Goal: Task Accomplishment & Management: Use online tool/utility

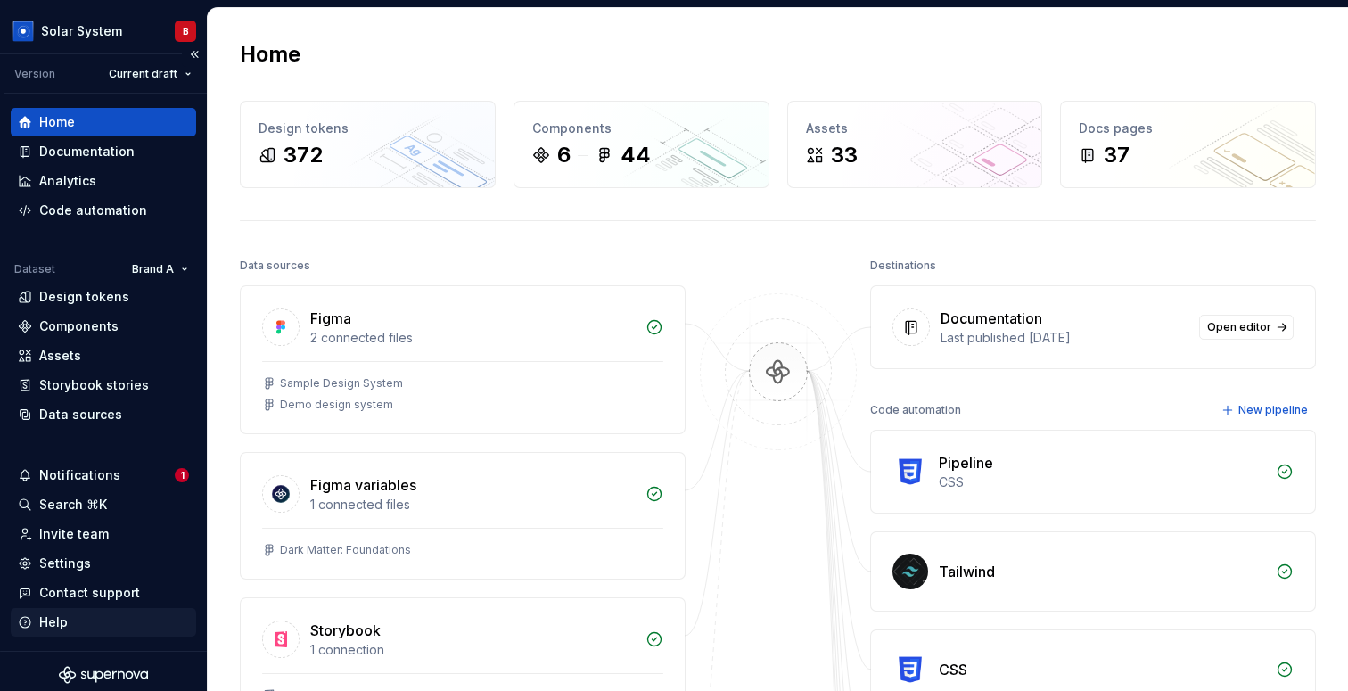
scroll to position [7, 0]
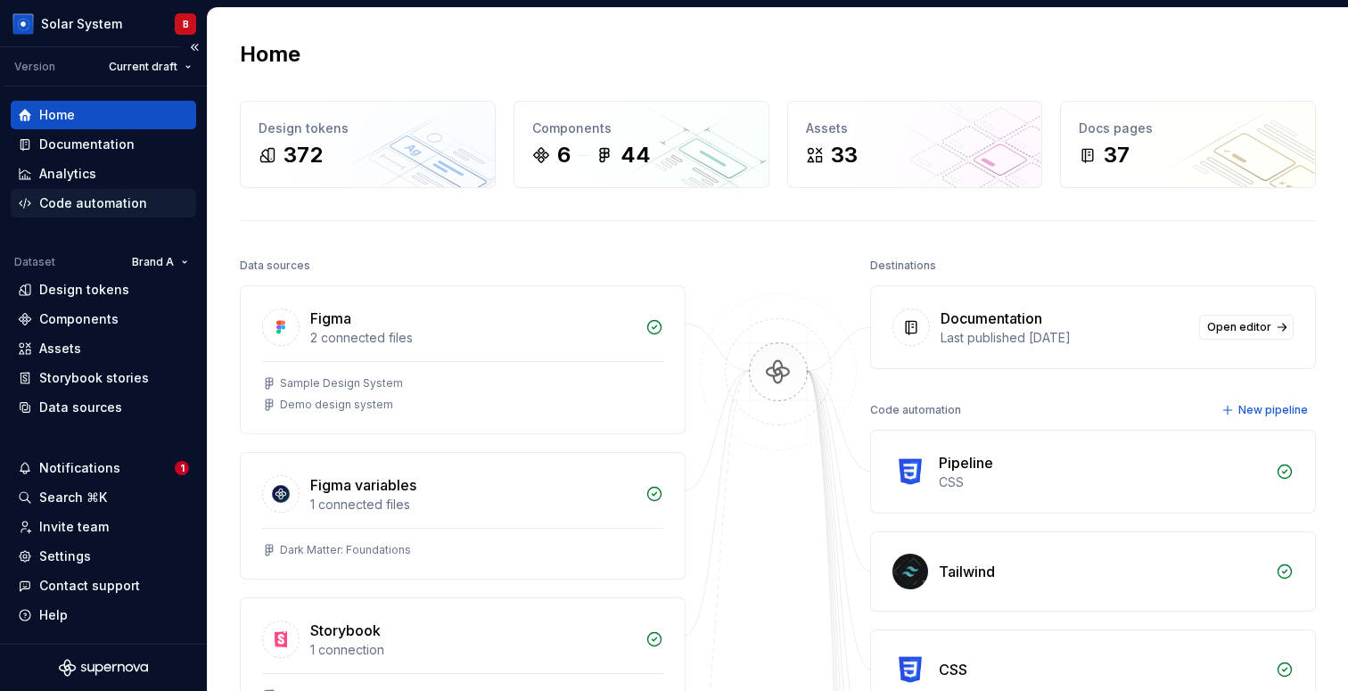
click at [109, 203] on div "Code automation" at bounding box center [93, 203] width 108 height 18
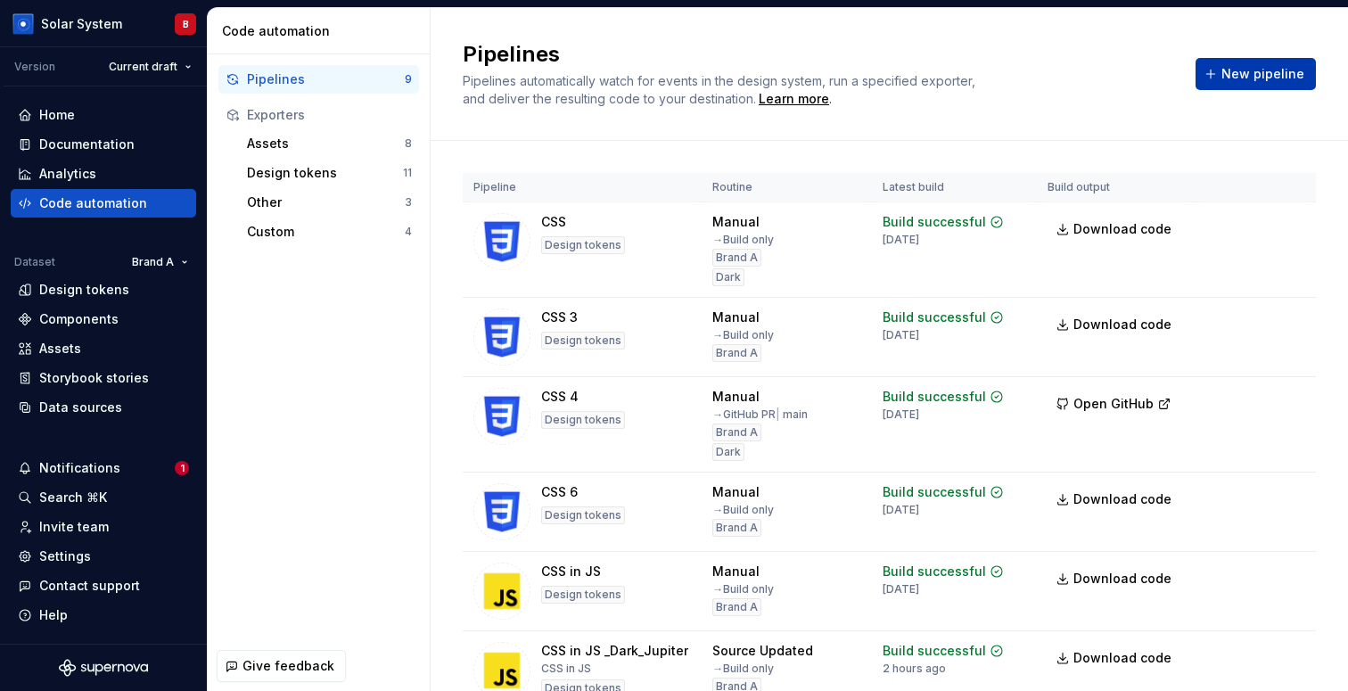
click at [1269, 71] on span "New pipeline" at bounding box center [1262, 74] width 83 height 18
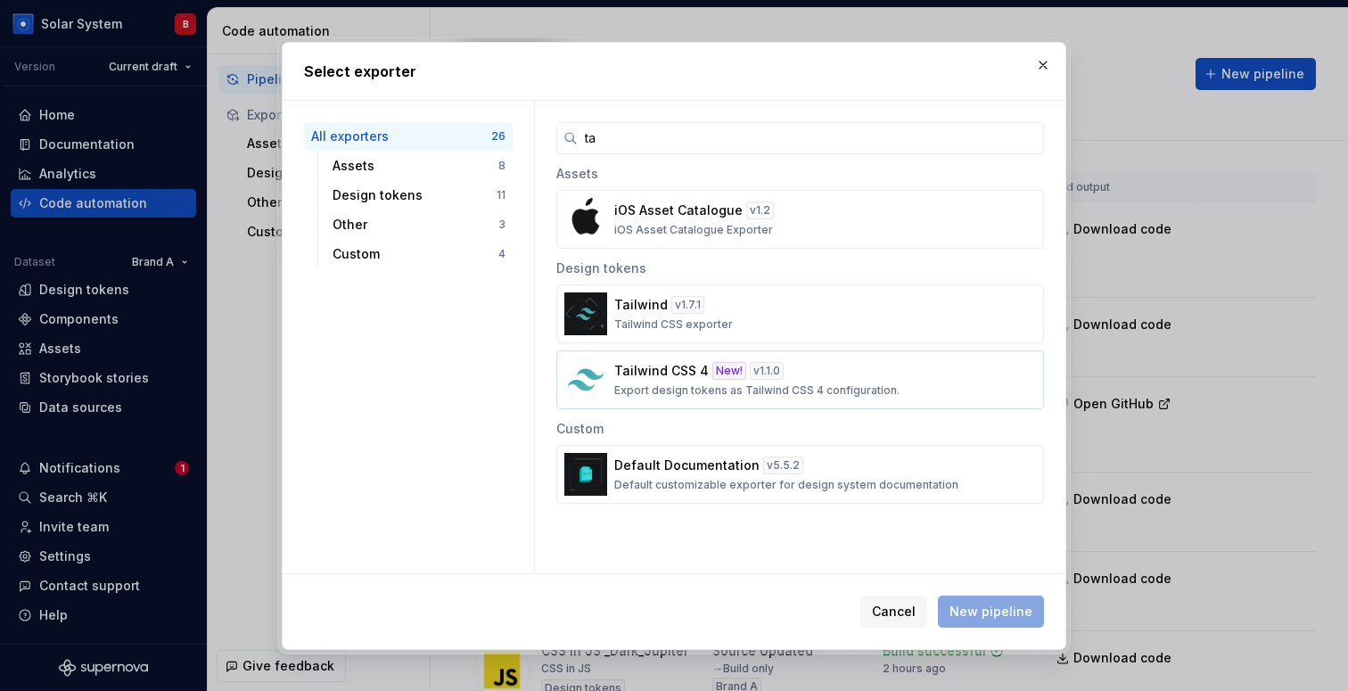
type input "ta"
click at [622, 384] on p "Export design tokens as Tailwind CSS 4 configuration." at bounding box center [756, 390] width 285 height 14
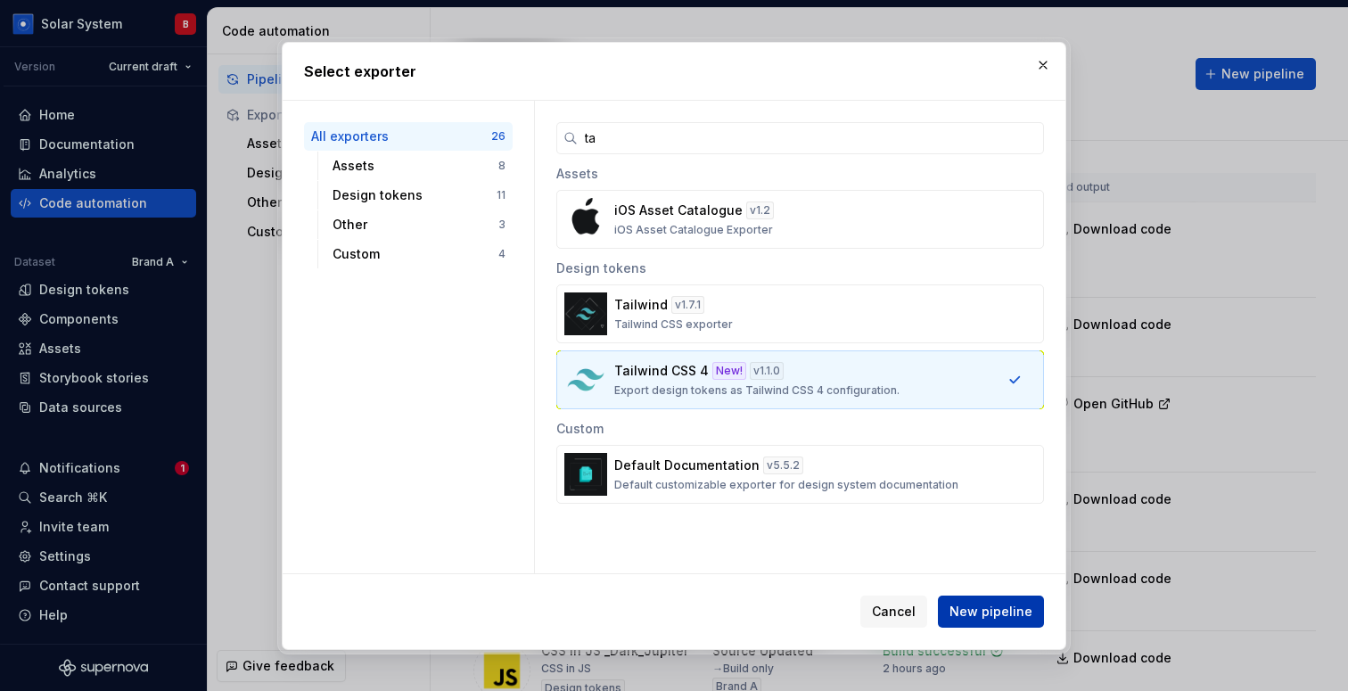
click at [976, 618] on span "New pipeline" at bounding box center [990, 612] width 83 height 18
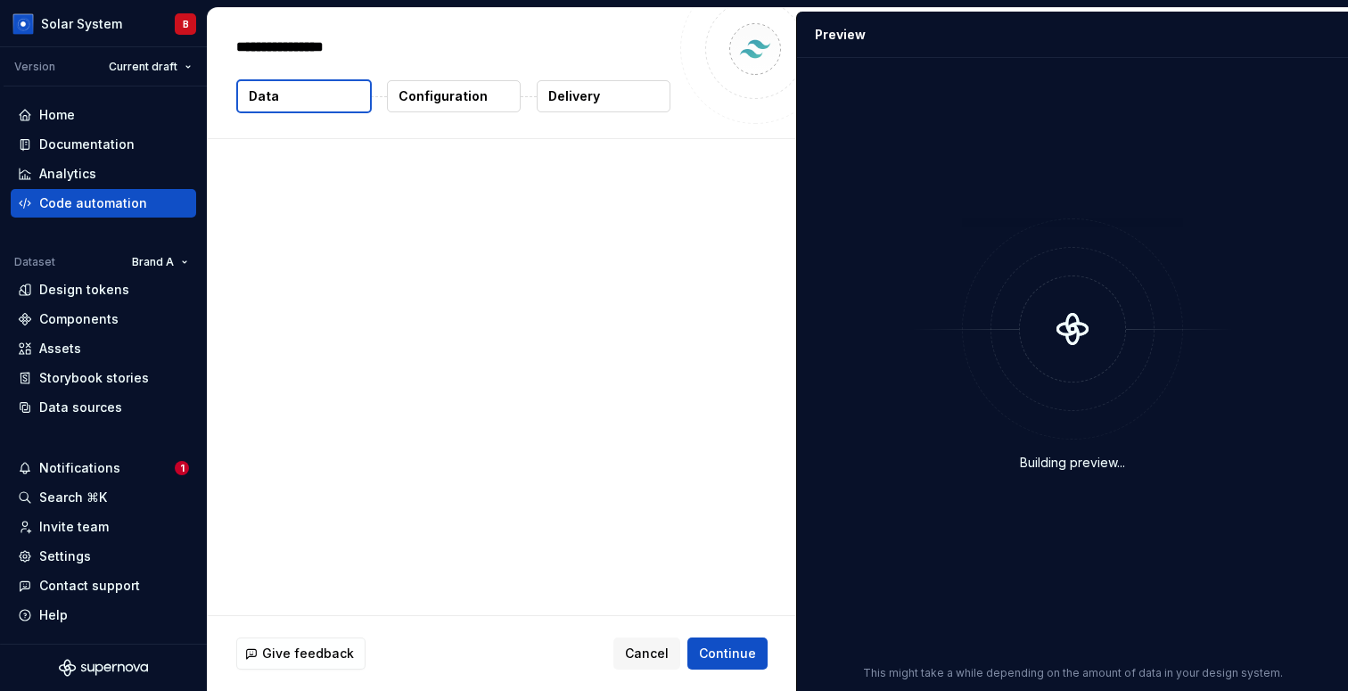
type textarea "*"
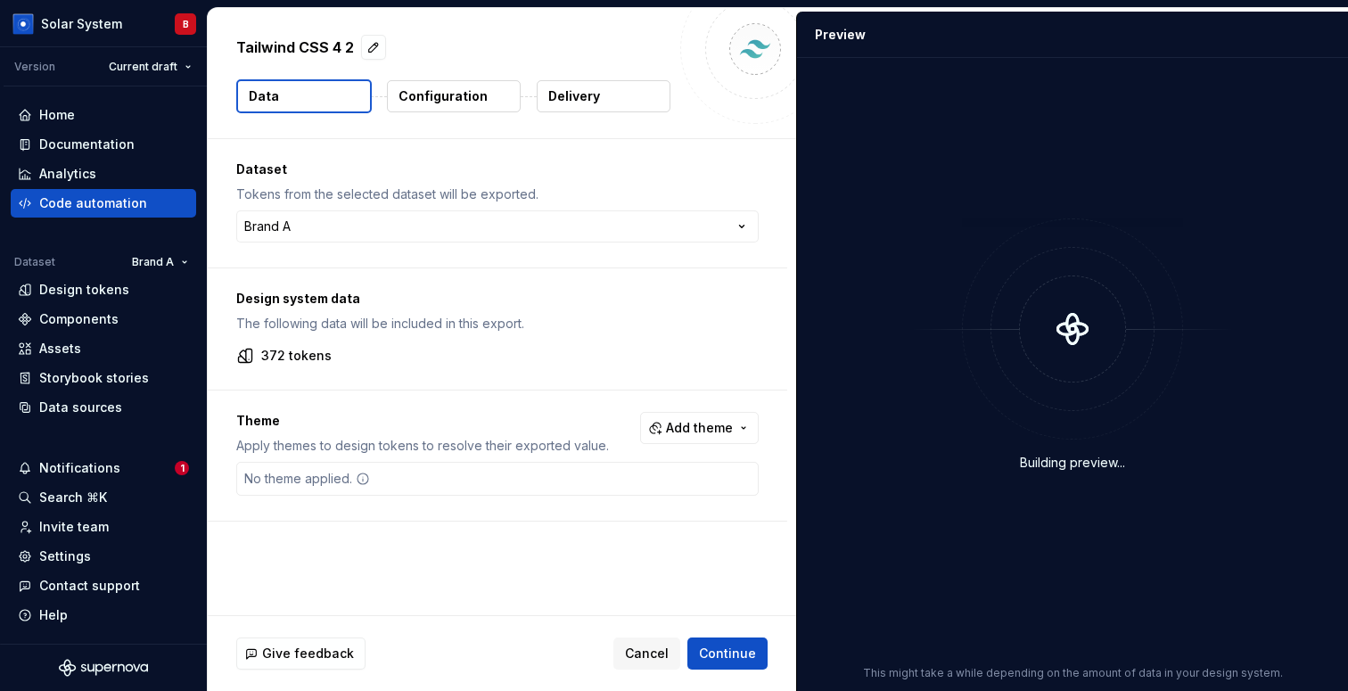
click at [471, 98] on p "Configuration" at bounding box center [442, 96] width 89 height 18
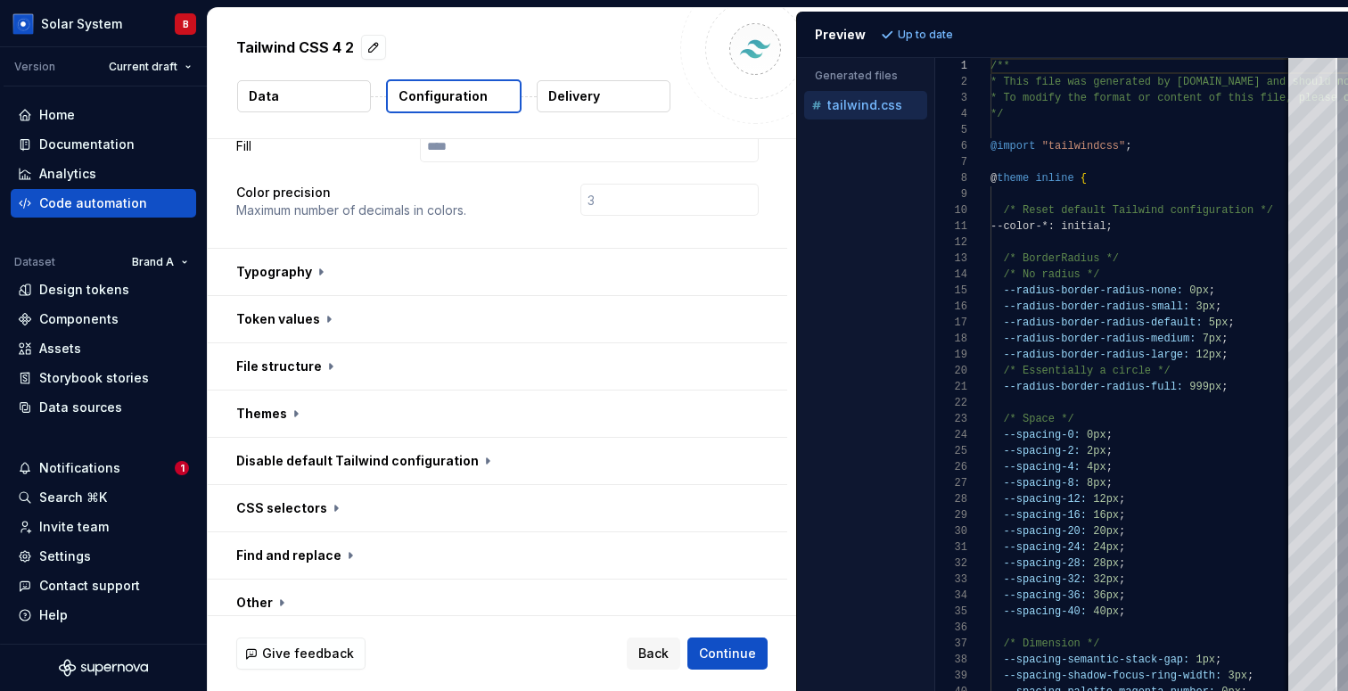
scroll to position [549, 0]
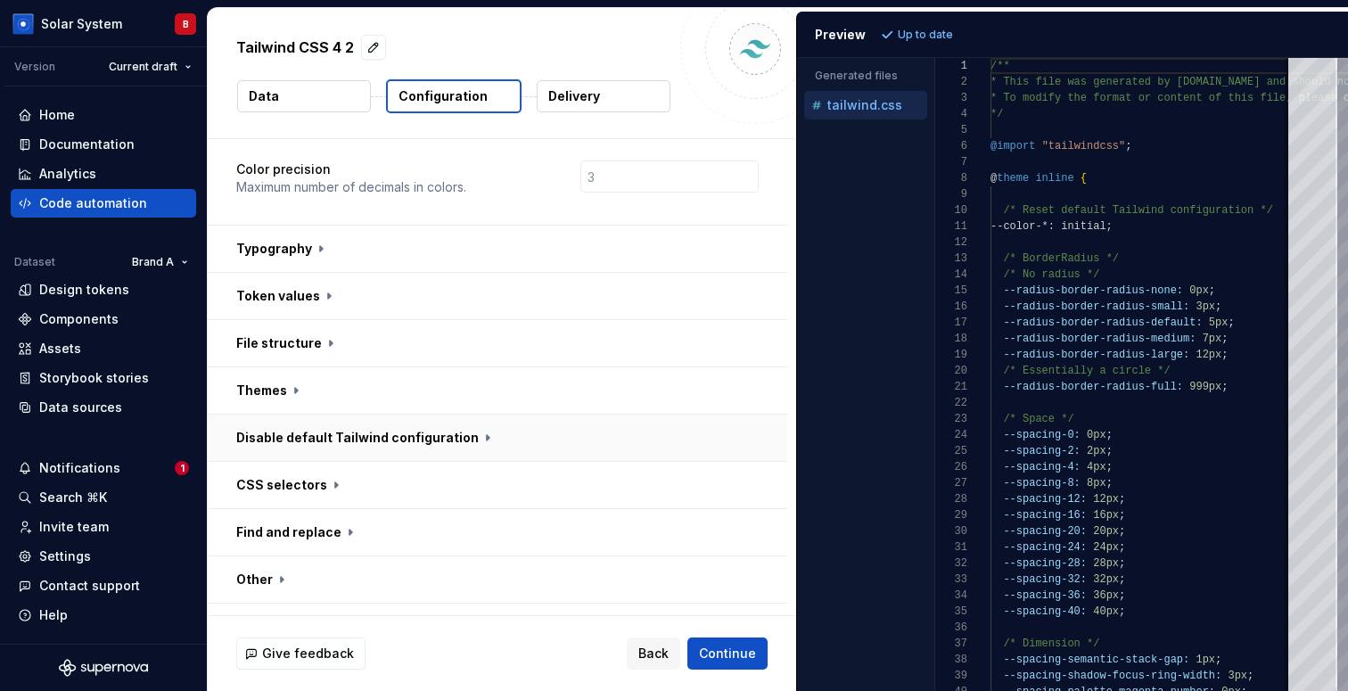
click at [426, 415] on button "button" at bounding box center [497, 438] width 579 height 46
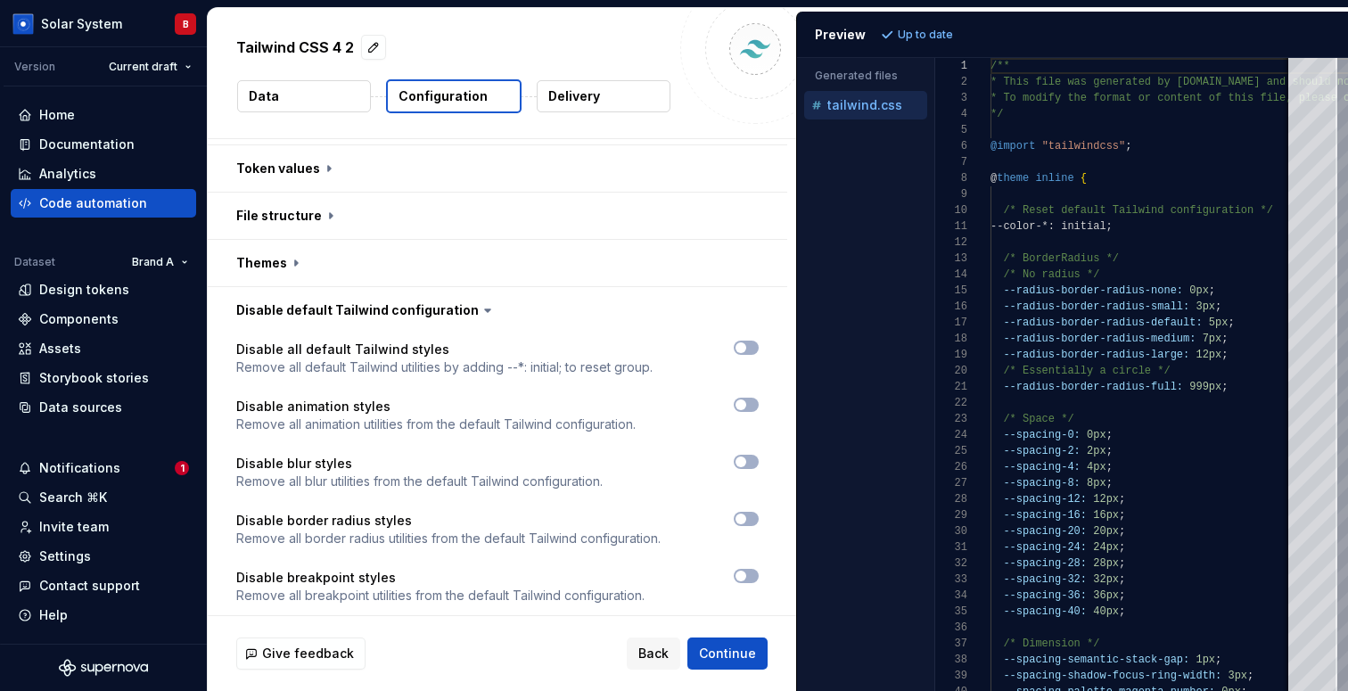
scroll to position [722, 0]
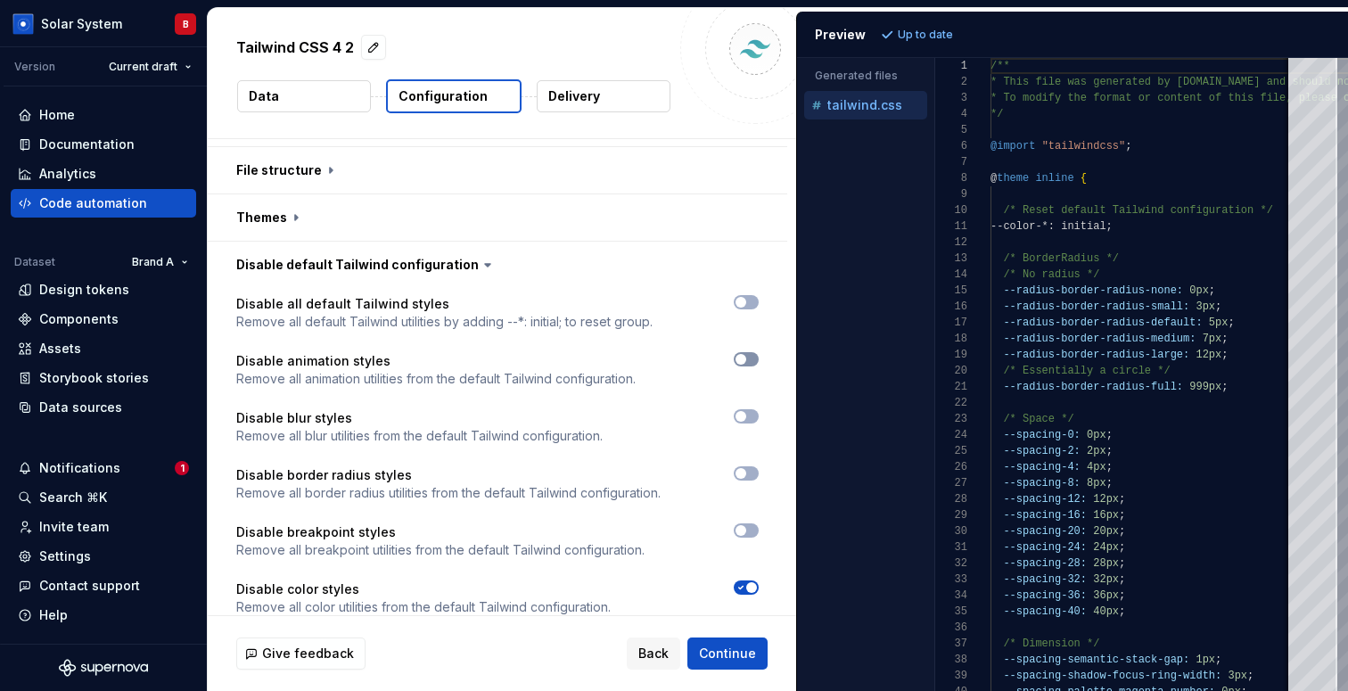
click at [746, 354] on span "button" at bounding box center [740, 359] width 11 height 11
click at [757, 409] on button "button" at bounding box center [746, 416] width 25 height 14
click at [946, 37] on span "Refresh preview" at bounding box center [943, 35] width 89 height 14
click at [195, 49] on button "Collapse sidebar" at bounding box center [194, 47] width 25 height 25
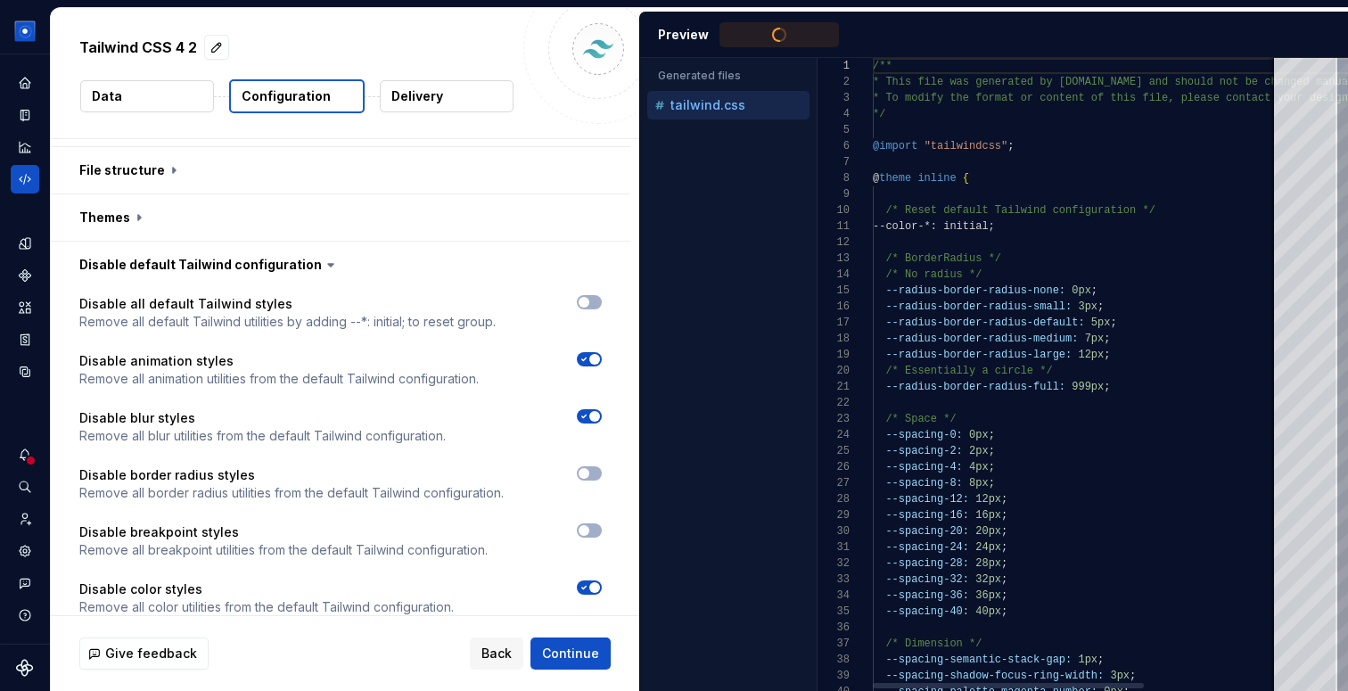
type textarea "**********"
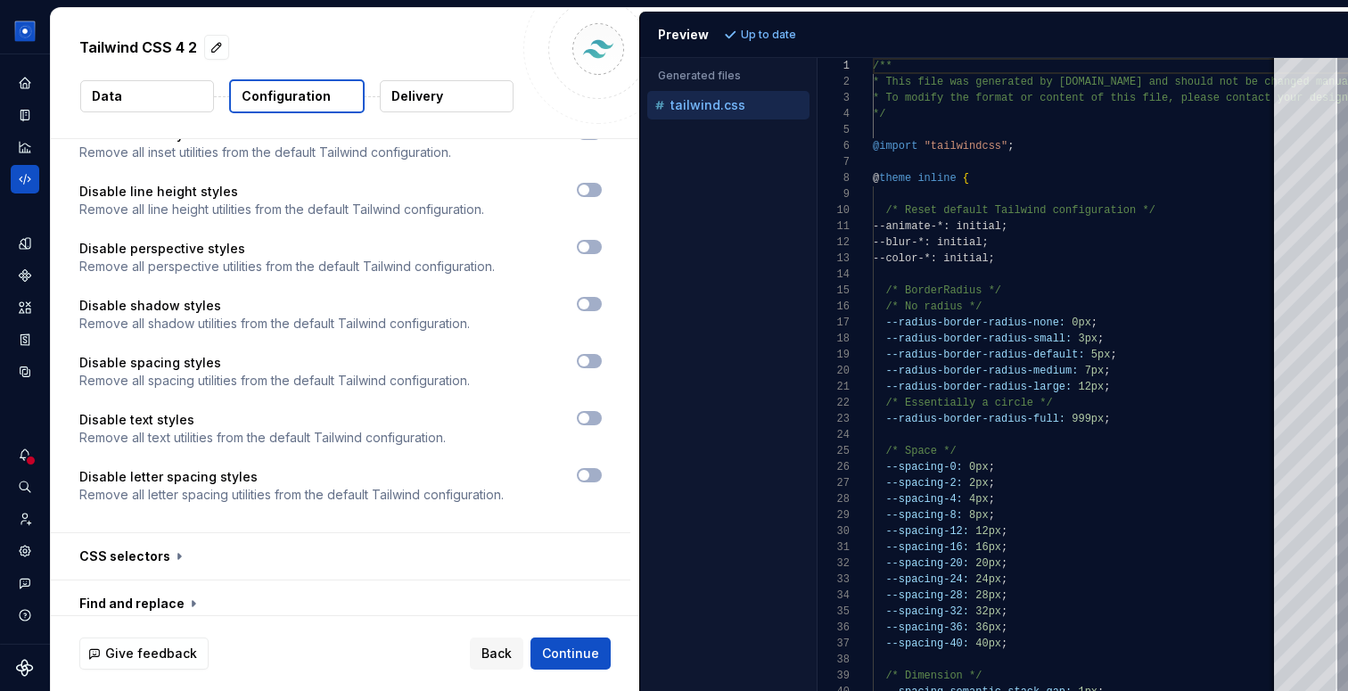
scroll to position [1533, 0]
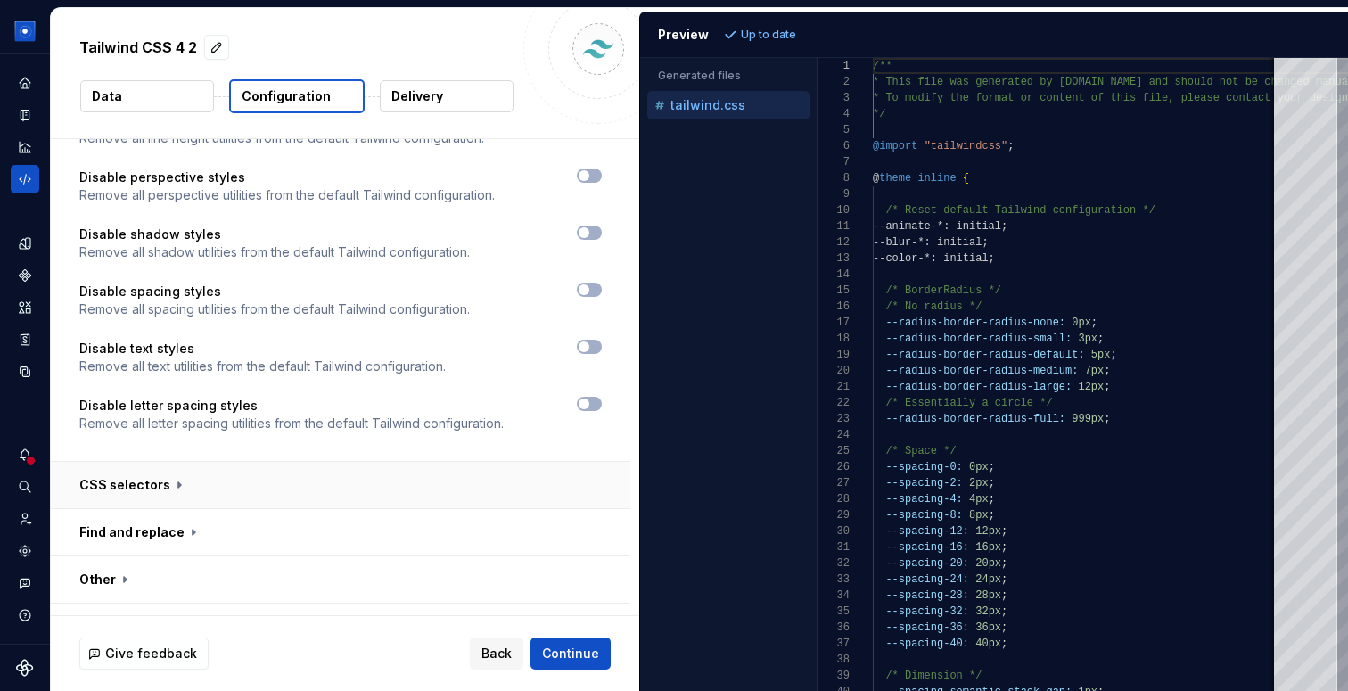
click at [159, 462] on button "button" at bounding box center [340, 485] width 579 height 46
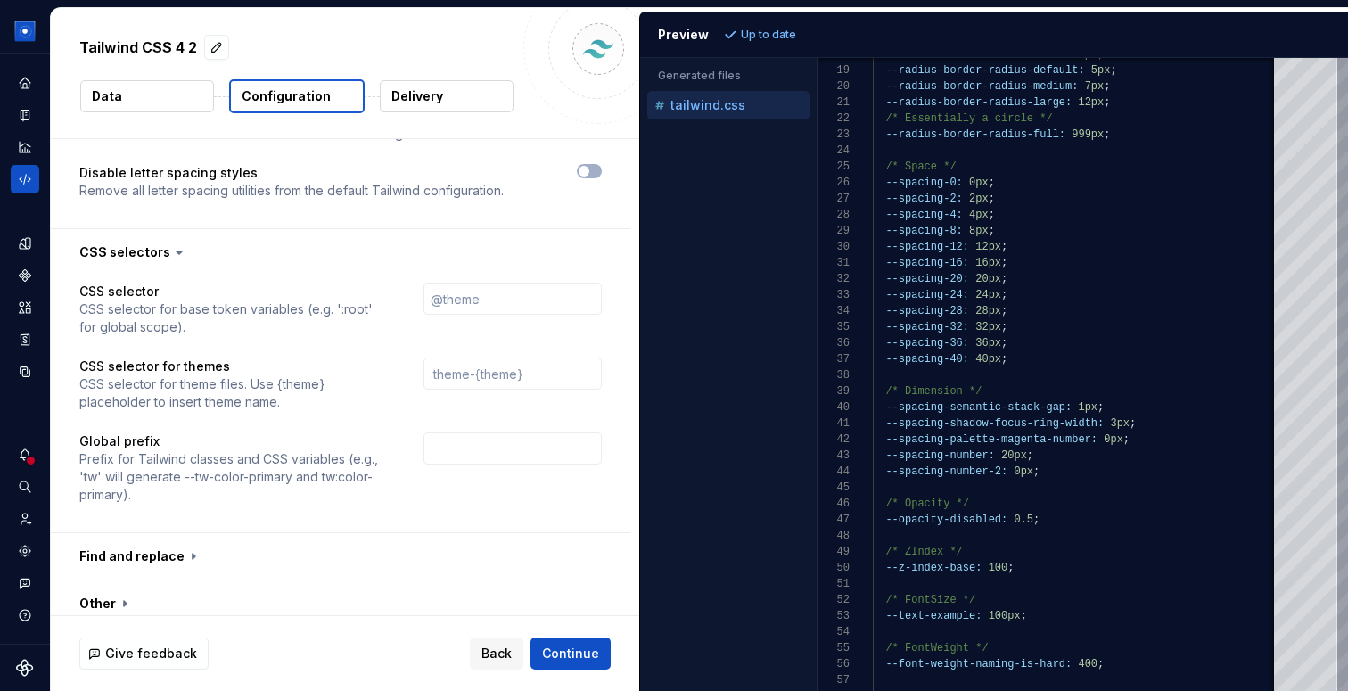
scroll to position [1790, 0]
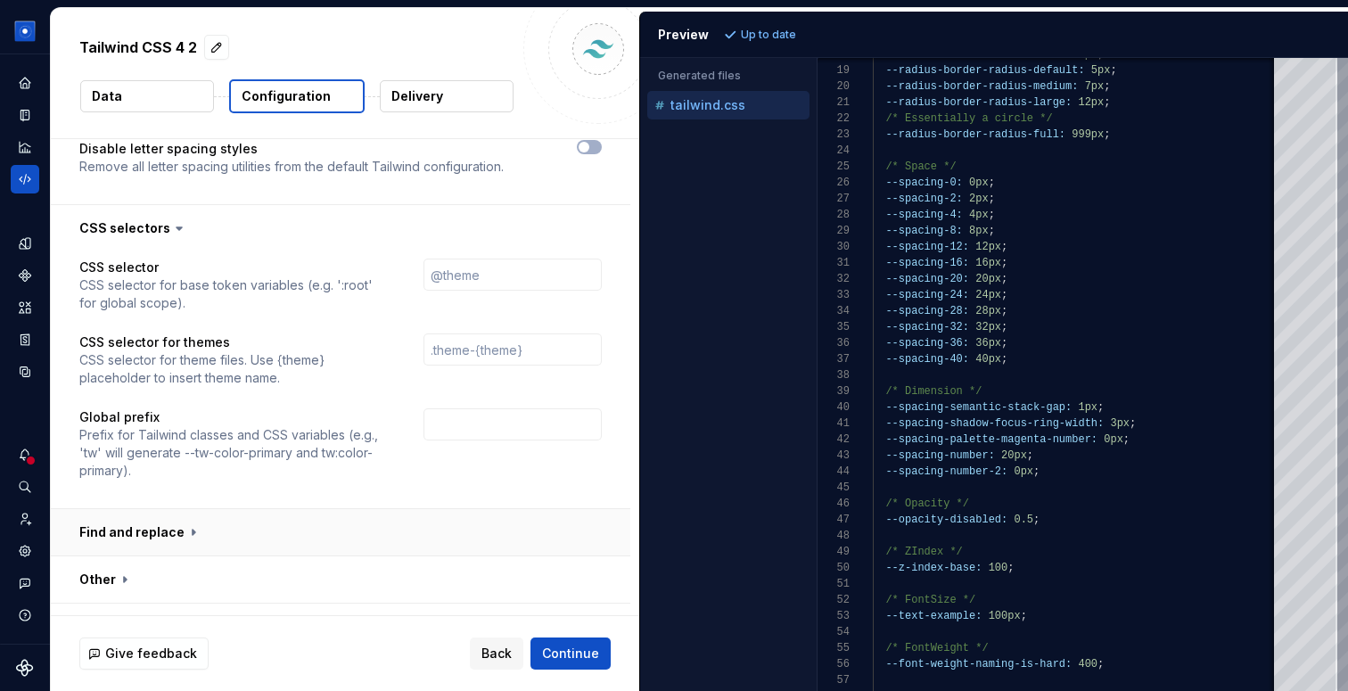
click at [181, 509] on button "button" at bounding box center [340, 532] width 579 height 46
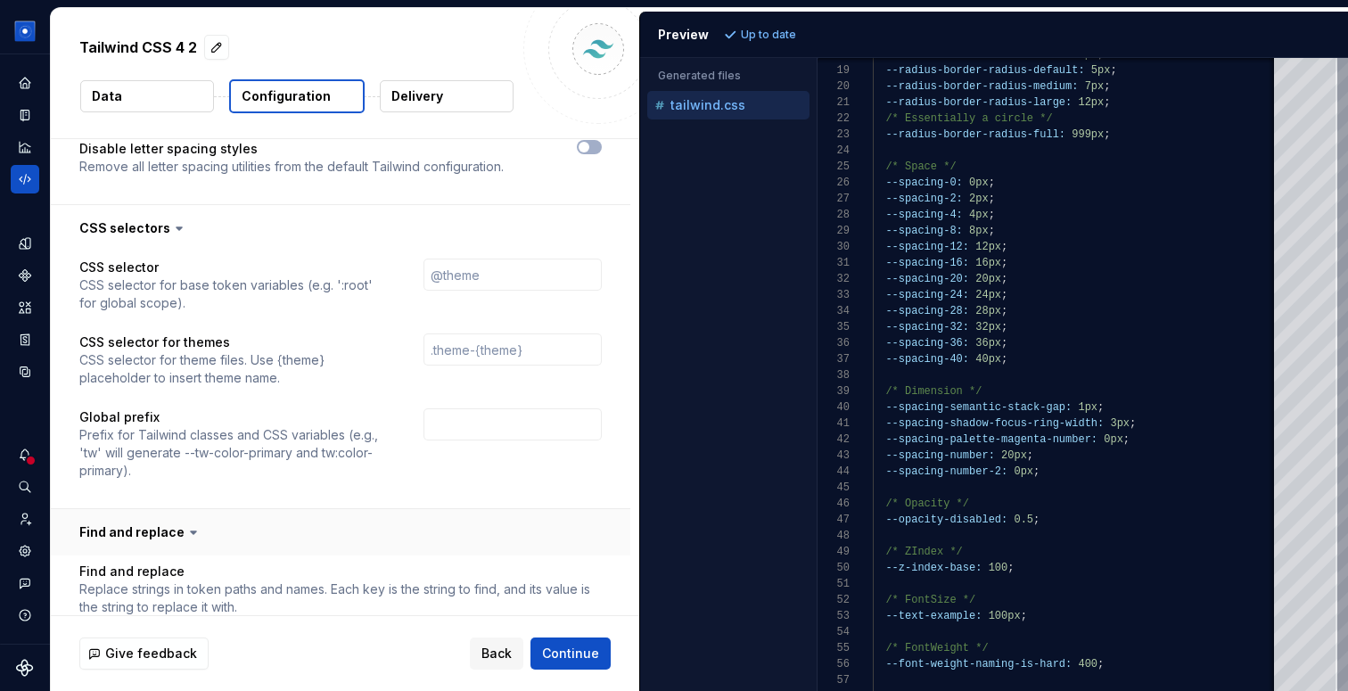
scroll to position [1922, 0]
